Goal: Find contact information

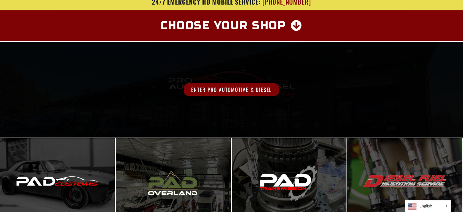
scroll to position [6, 0]
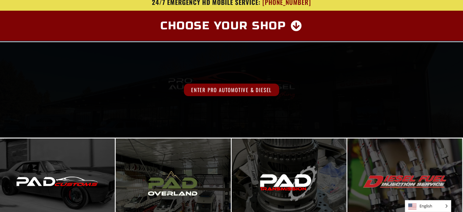
click at [250, 83] on div "Enter Pro Automotive & Diesel" at bounding box center [231, 89] width 463 height 95
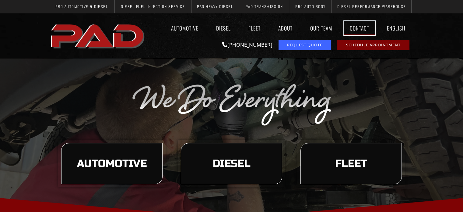
click at [356, 28] on link "Contact" at bounding box center [359, 28] width 31 height 14
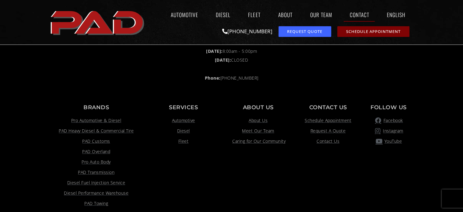
scroll to position [609, 0]
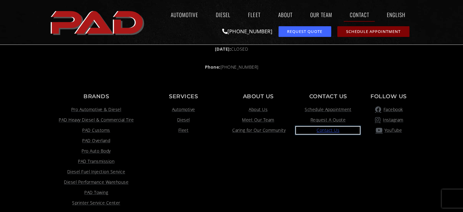
click at [329, 128] on span "Contact Us" at bounding box center [328, 129] width 23 height 7
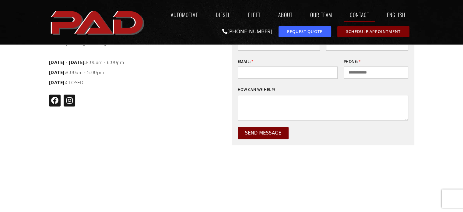
scroll to position [396, 0]
